Goal: Task Accomplishment & Management: Manage account settings

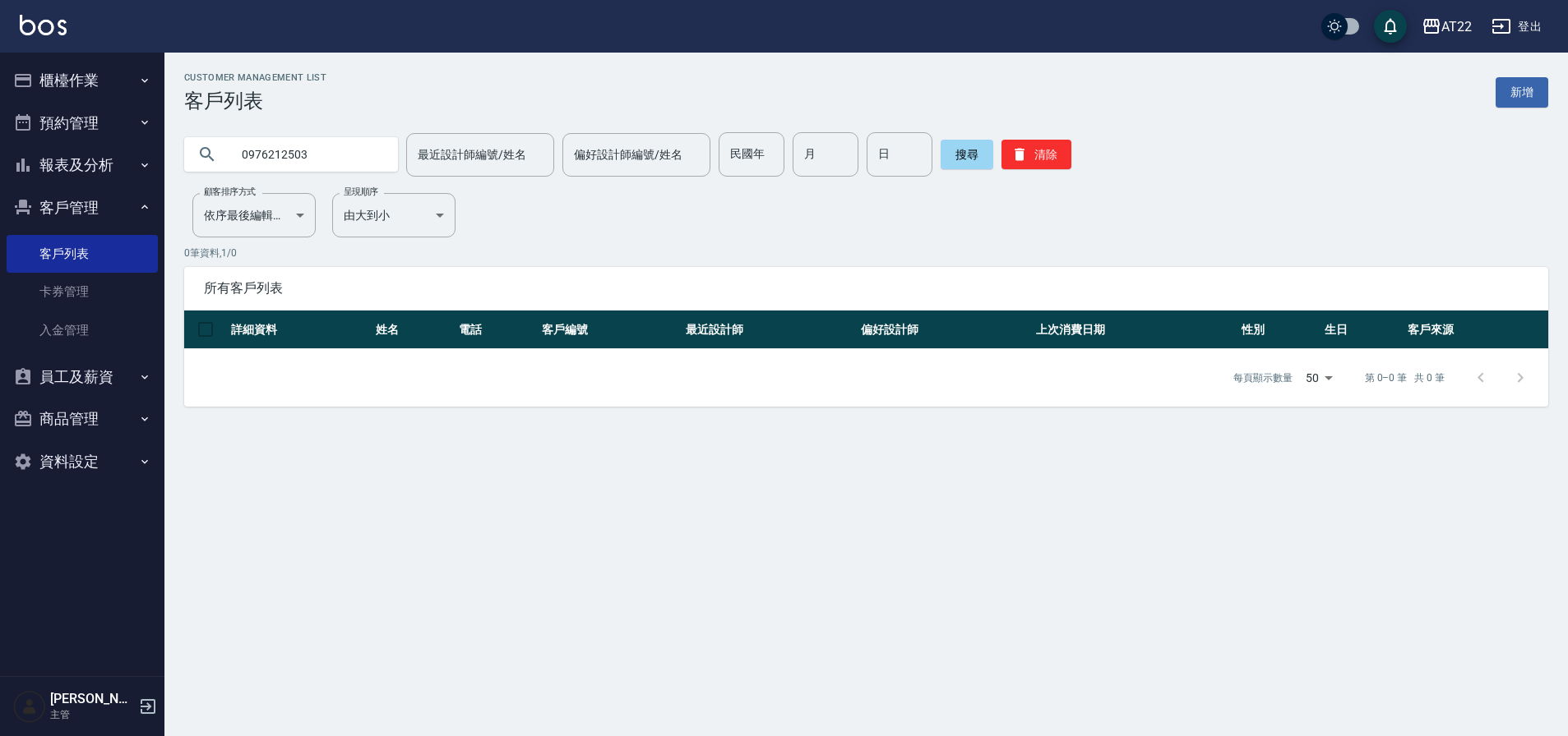
drag, startPoint x: 0, startPoint y: 0, endPoint x: 1536, endPoint y: 26, distance: 1536.2
click at [1536, 26] on button "登出" at bounding box center [1516, 27] width 64 height 31
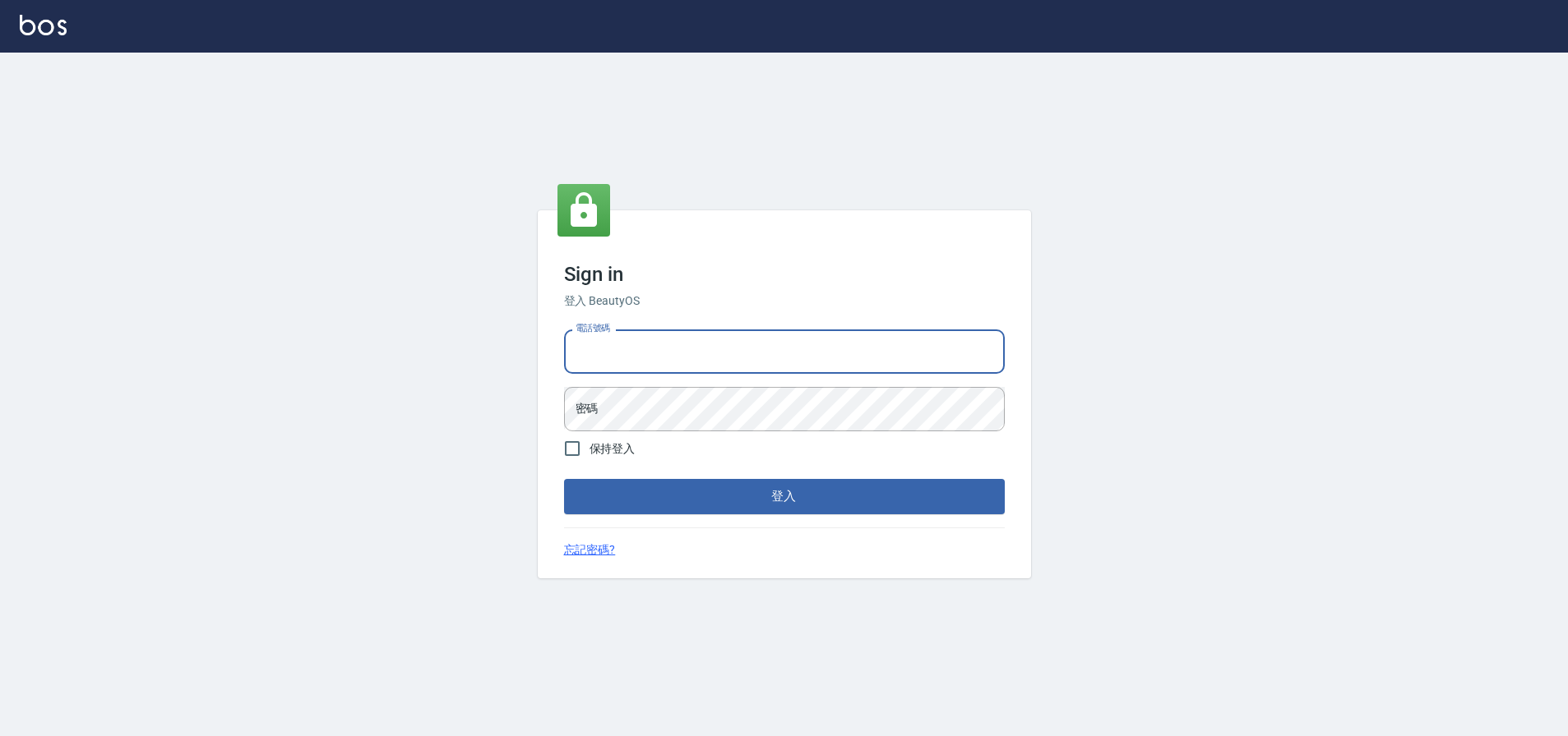
type input "0952958204"
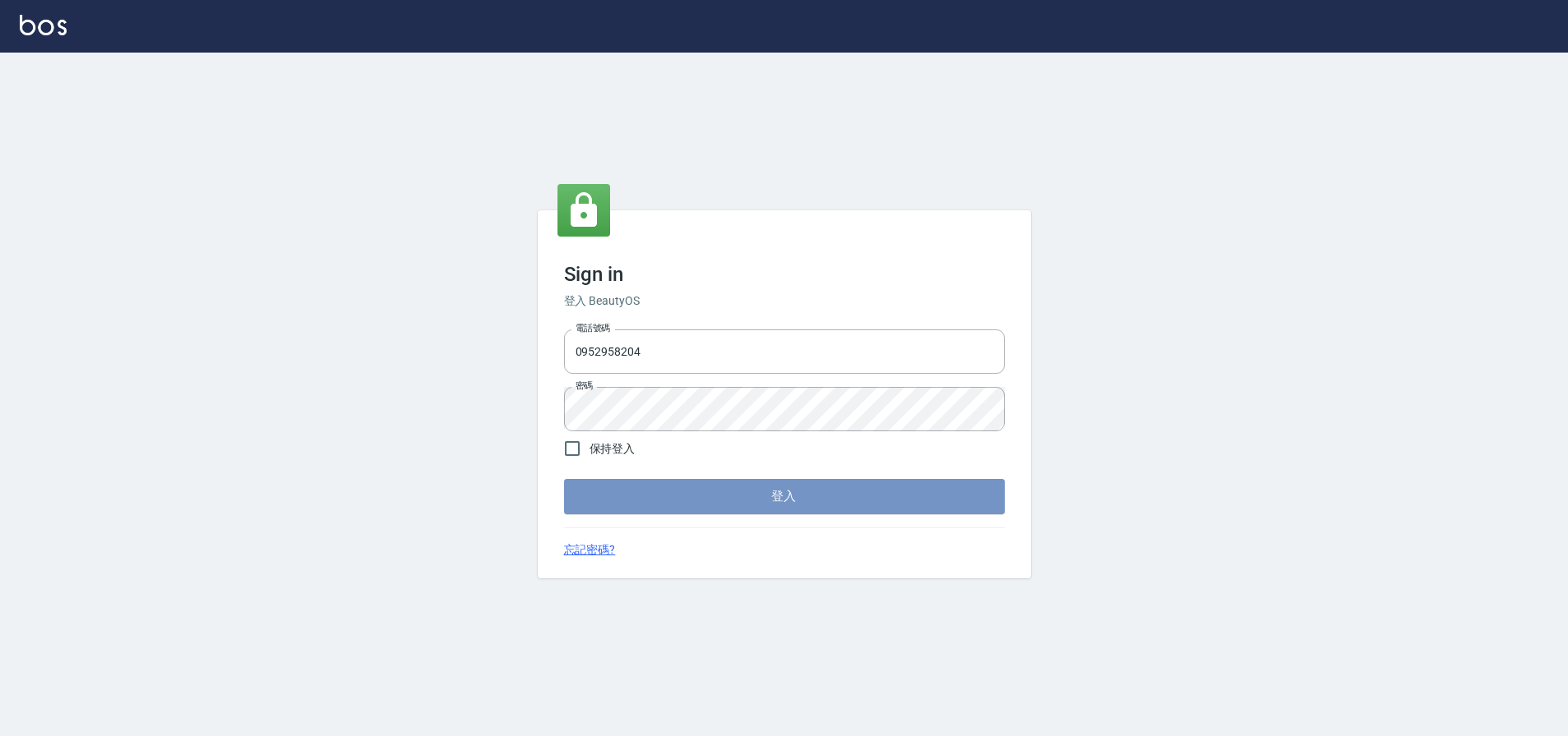
click at [723, 511] on button "登入" at bounding box center [784, 496] width 440 height 35
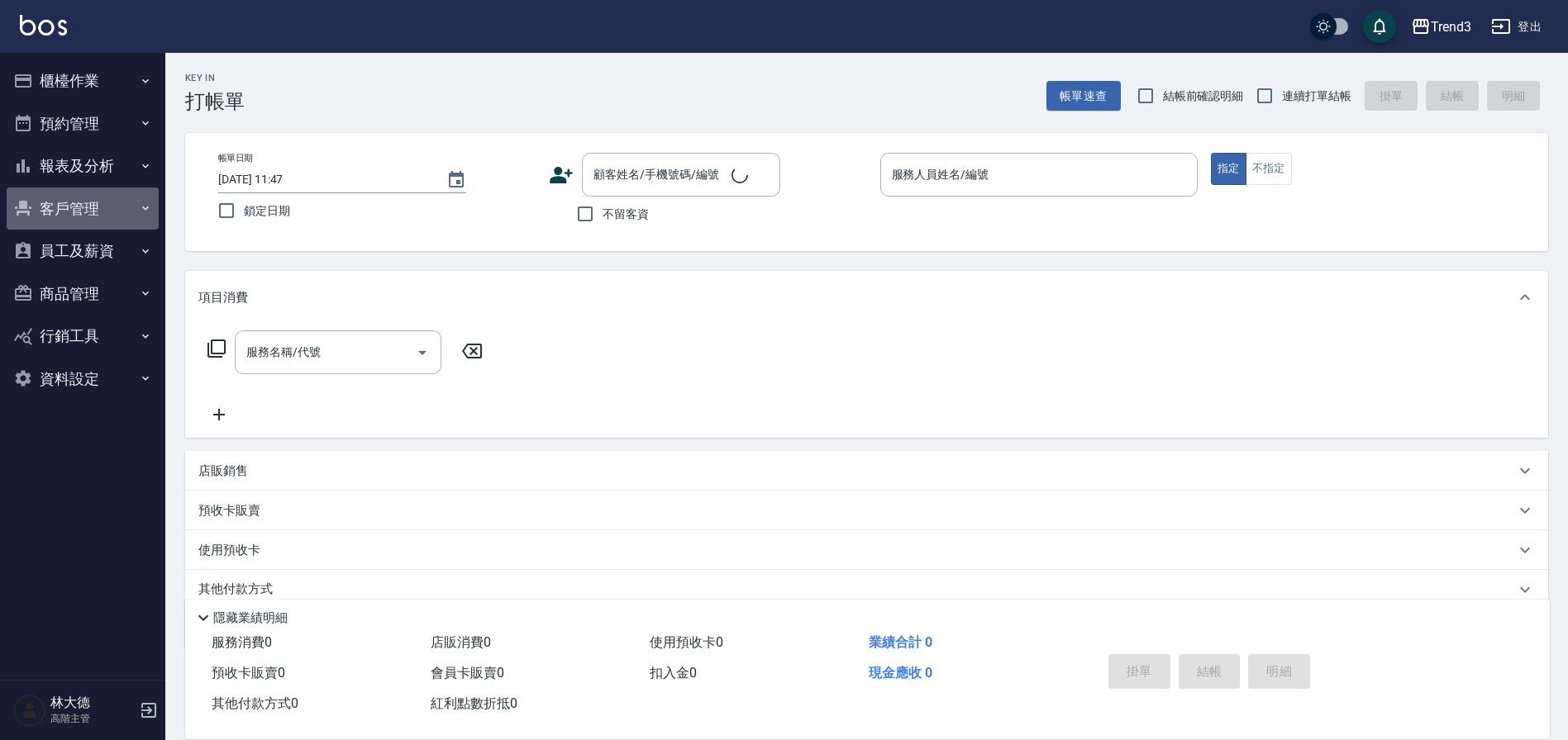
click at [49, 211] on button "客戶管理" at bounding box center [83, 209] width 152 height 43
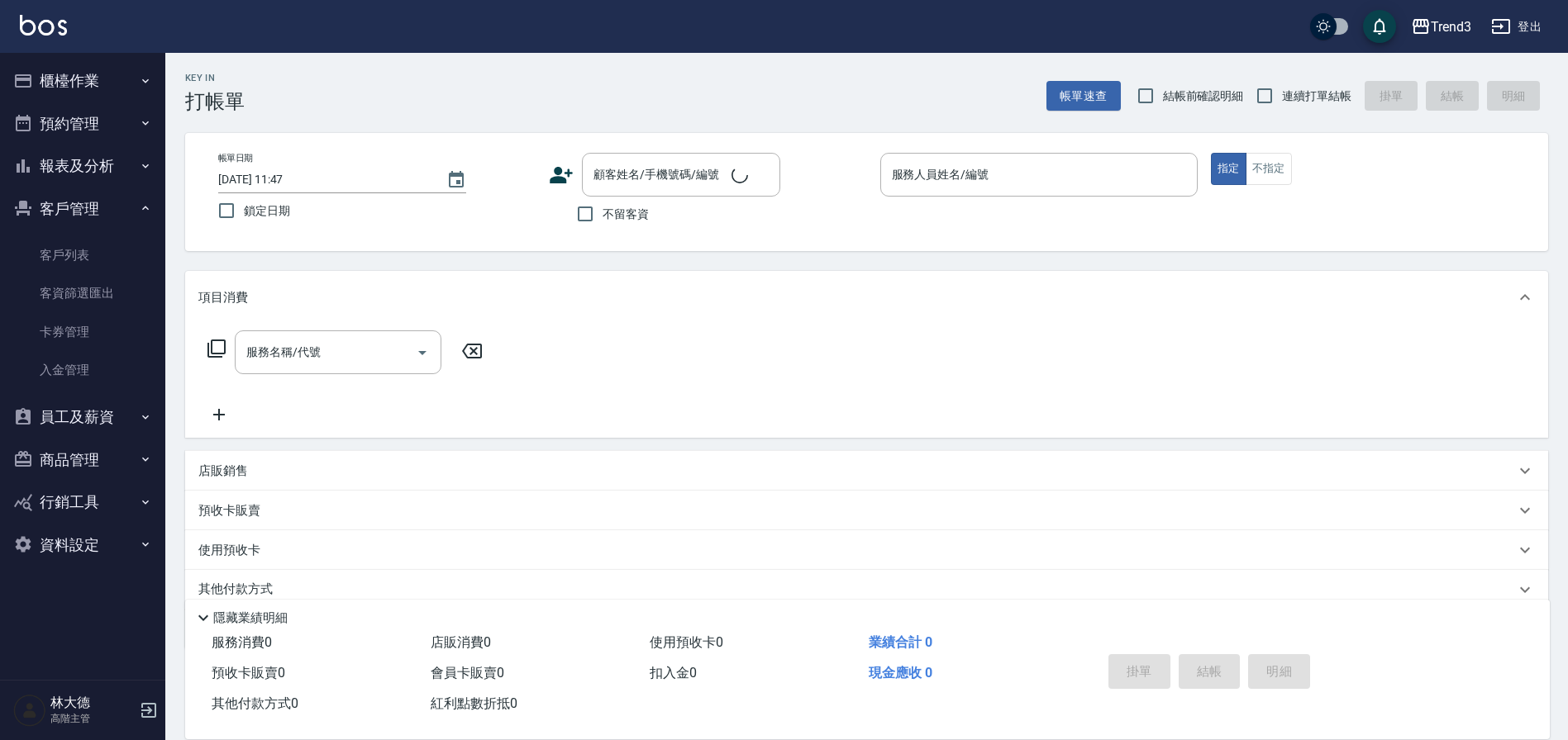
drag, startPoint x: 88, startPoint y: 259, endPoint x: 275, endPoint y: 238, distance: 188.2
click at [90, 259] on link "客戶列表" at bounding box center [83, 255] width 152 height 38
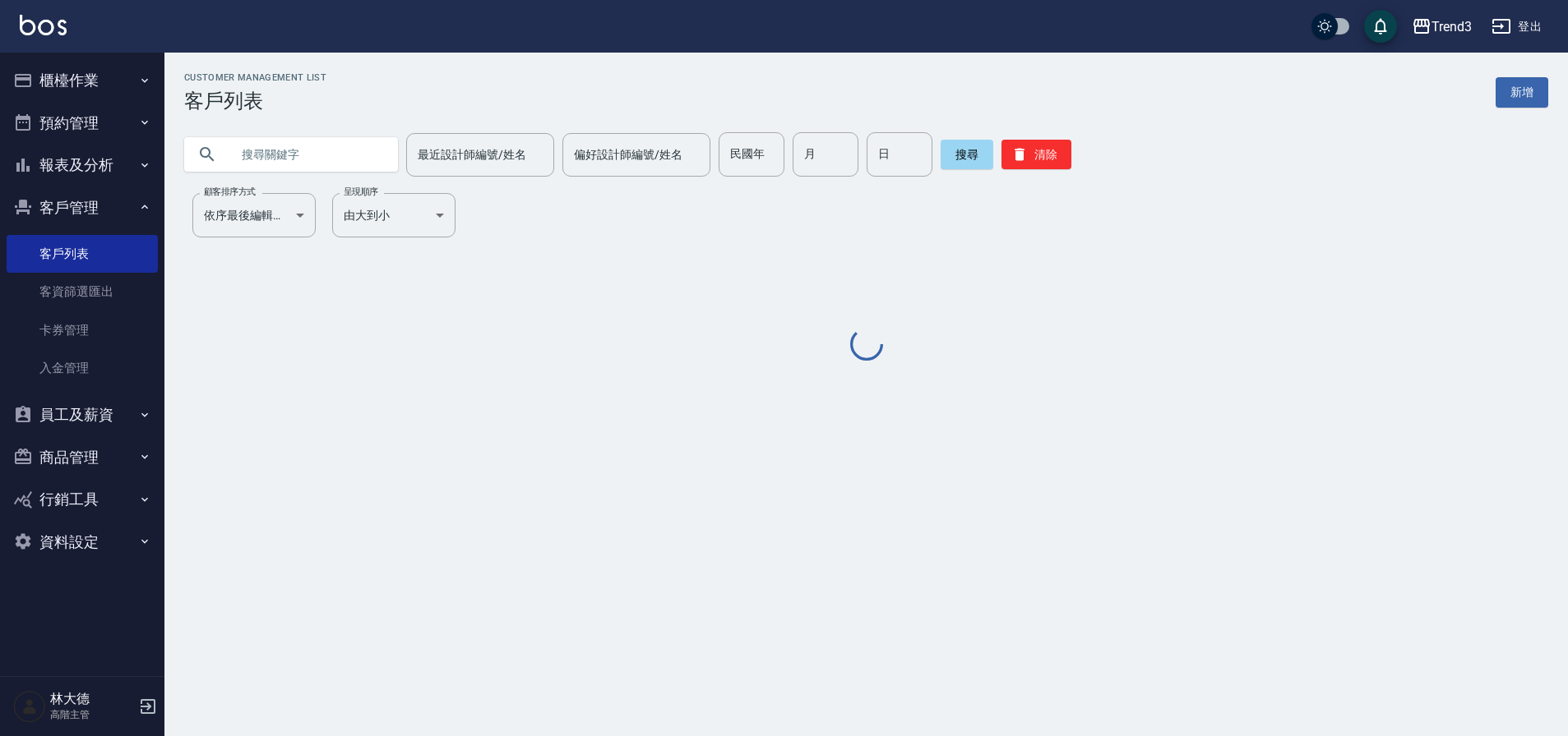
click at [244, 148] on input "text" at bounding box center [307, 154] width 154 height 44
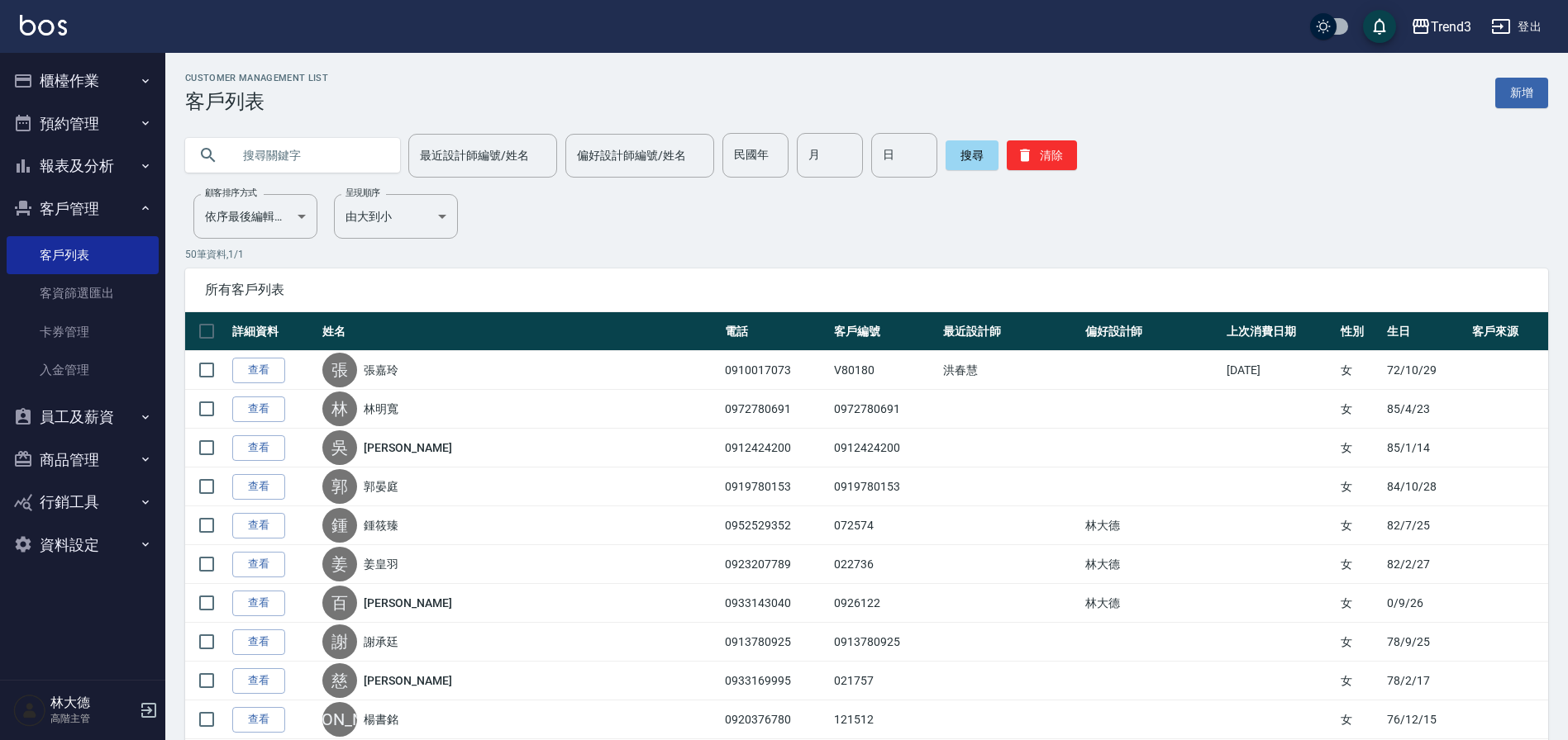
paste input "0986015235"
type input "0986015235"
click at [968, 155] on button "搜尋" at bounding box center [972, 155] width 53 height 30
click at [973, 157] on button "搜尋" at bounding box center [972, 155] width 53 height 30
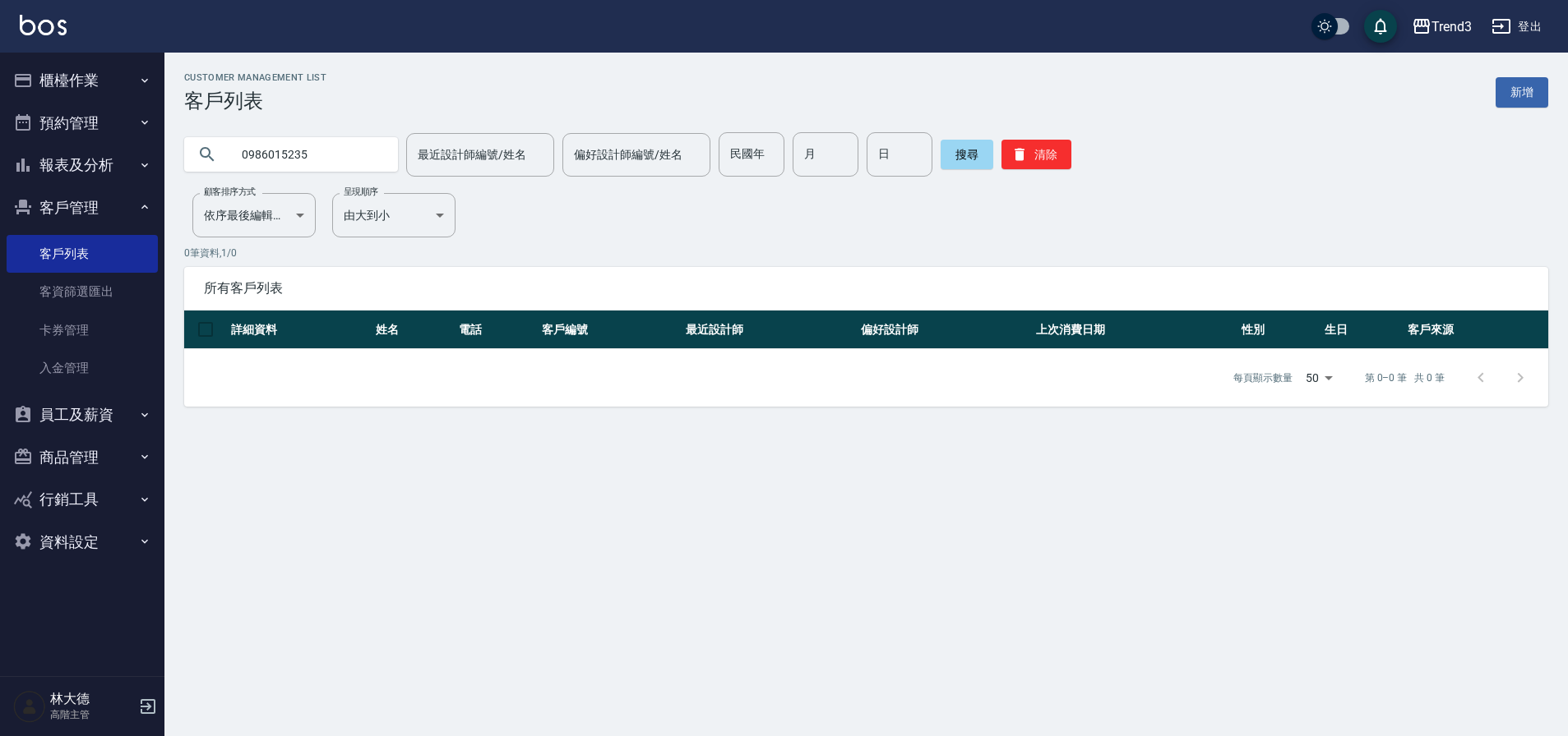
click at [355, 152] on input "0986015235" at bounding box center [307, 154] width 154 height 44
click at [250, 153] on input "0986015235" at bounding box center [307, 154] width 154 height 44
click at [328, 160] on input "0986015235" at bounding box center [307, 154] width 154 height 44
click at [963, 153] on button "搜尋" at bounding box center [966, 154] width 53 height 30
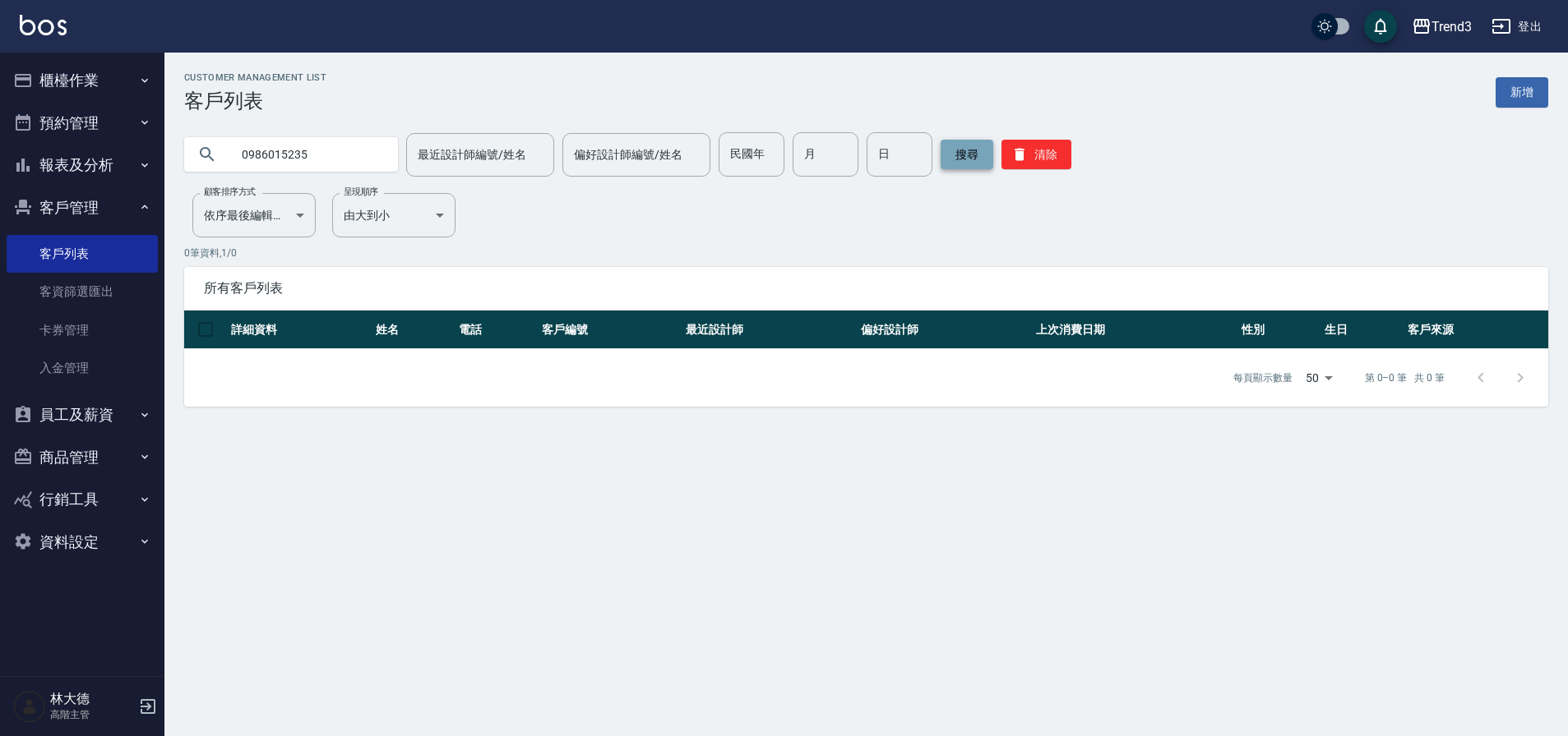
click at [963, 153] on button "搜尋" at bounding box center [966, 154] width 53 height 30
click at [961, 153] on button "搜尋" at bounding box center [966, 154] width 53 height 30
click at [354, 157] on input "0986015235" at bounding box center [307, 154] width 154 height 44
click at [252, 156] on input "0986015235" at bounding box center [307, 154] width 154 height 44
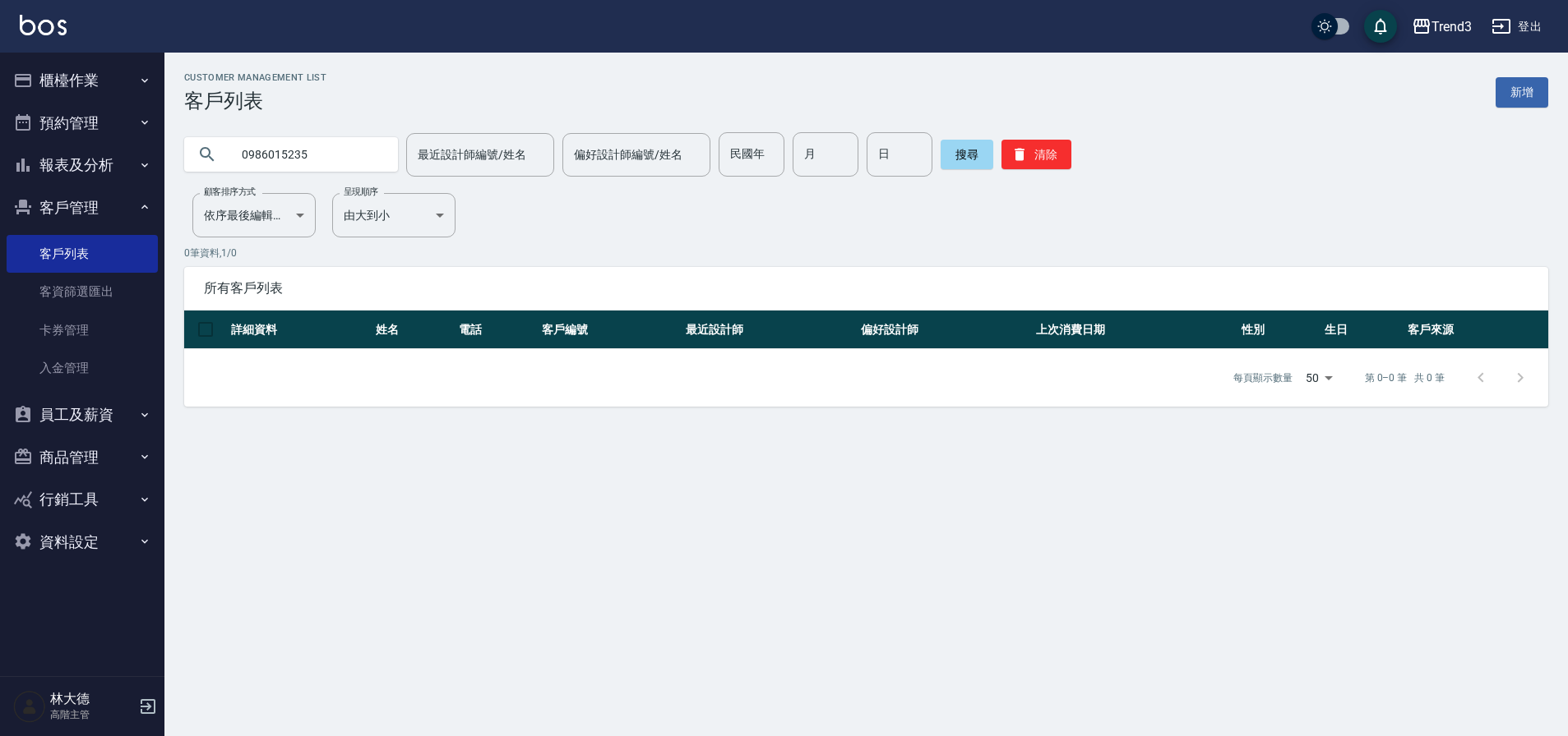
drag, startPoint x: 246, startPoint y: 153, endPoint x: 266, endPoint y: 153, distance: 20.0
click at [257, 153] on input "0986015235" at bounding box center [307, 154] width 154 height 44
type input "86015235"
click at [337, 150] on input "86015235" at bounding box center [307, 154] width 154 height 44
